Goal: Information Seeking & Learning: Learn about a topic

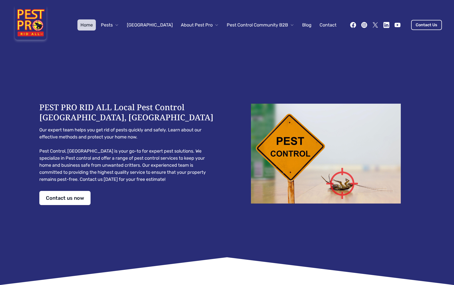
click at [122, 28] on button "Pests" at bounding box center [110, 24] width 24 height 11
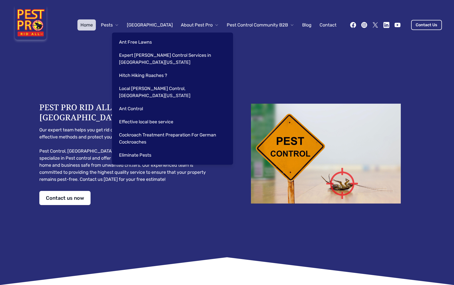
click at [143, 149] on link "Eliminate Pests" at bounding box center [171, 154] width 111 height 11
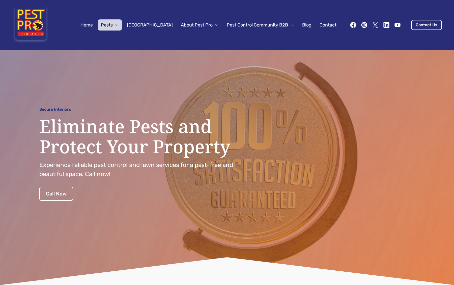
click at [122, 28] on button "Pests" at bounding box center [110, 24] width 24 height 11
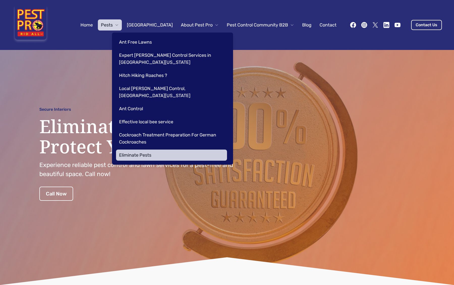
click at [146, 121] on div "Ant Free Lawns Expert Roach Control Services in Cooper City Florida Hitch Hikin…" at bounding box center [172, 99] width 121 height 132
click at [146, 129] on link "Cockroach Treatment Preparation For German Cockroaches" at bounding box center [171, 138] width 111 height 18
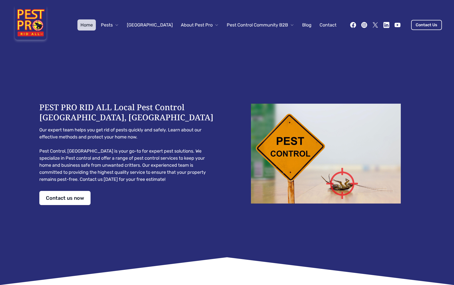
click at [257, 25] on span "Pest Control Community B2B" at bounding box center [257, 24] width 61 height 7
